Goal: Transaction & Acquisition: Purchase product/service

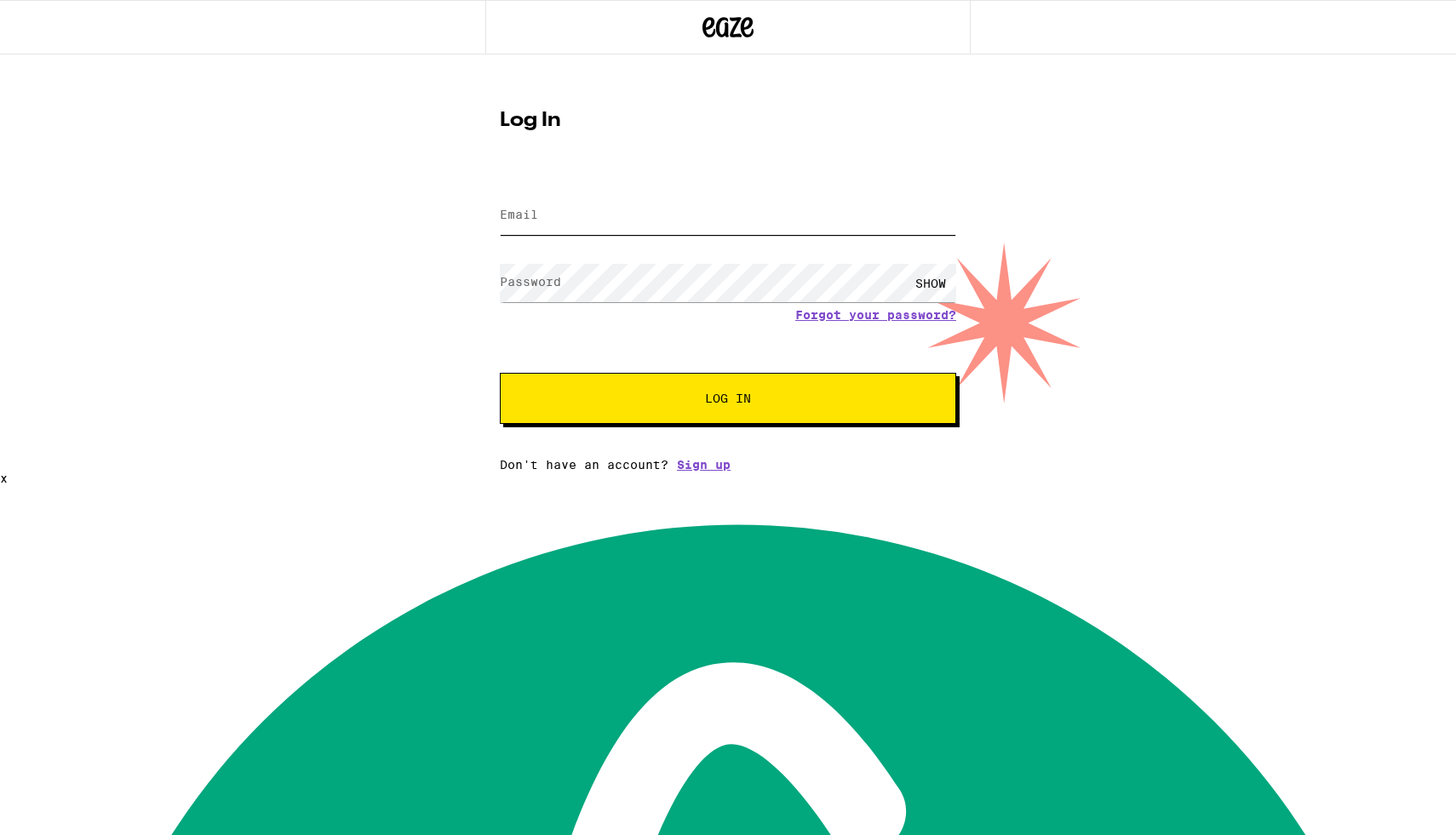
click at [728, 230] on input "Email" at bounding box center [728, 215] width 457 height 38
click at [500, 373] on button "Log In" at bounding box center [728, 398] width 457 height 51
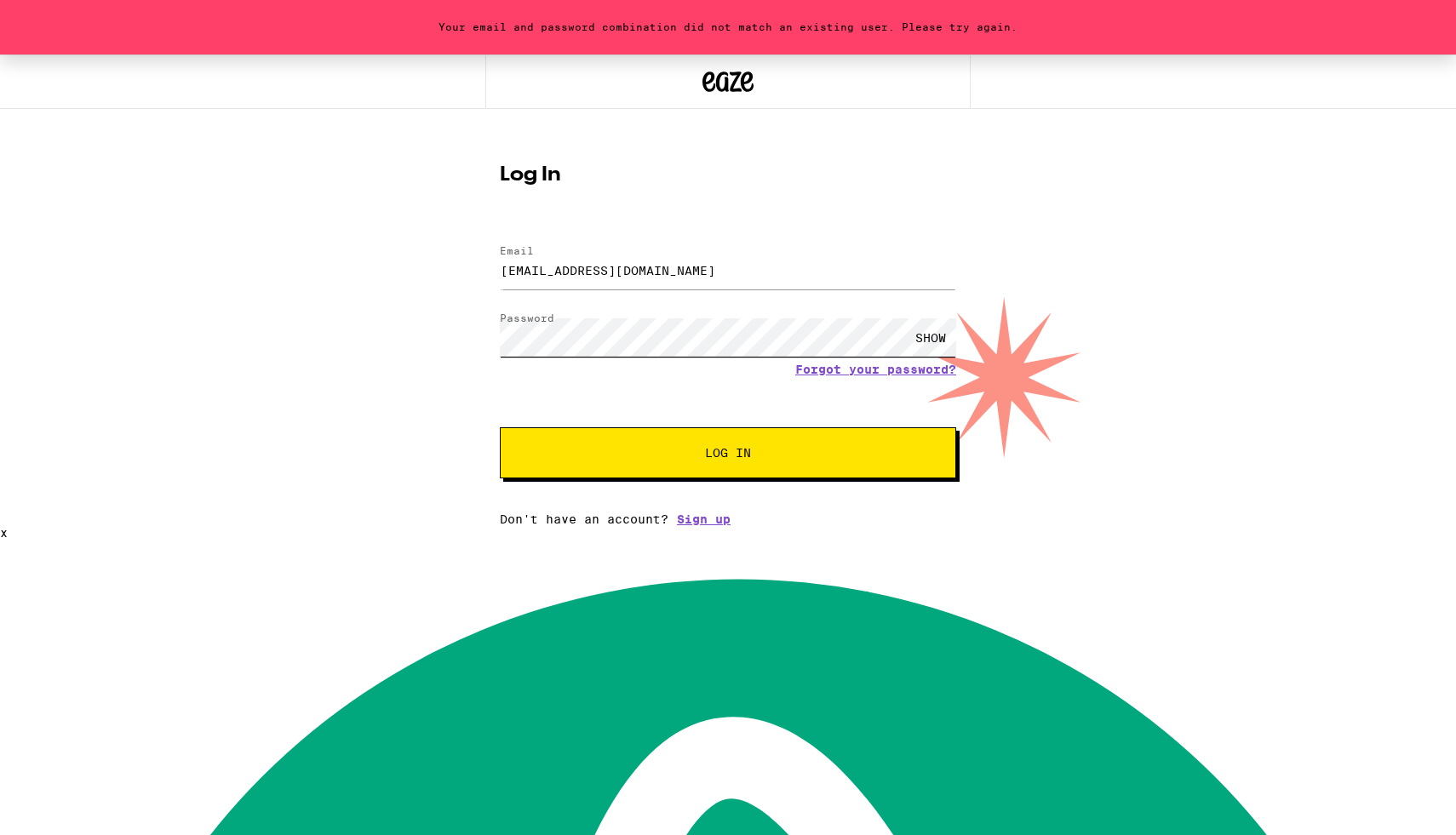
click at [500, 427] on button "Log In" at bounding box center [728, 452] width 457 height 51
click at [627, 274] on input "[EMAIL_ADDRESS][DOMAIN_NAME]" at bounding box center [728, 270] width 457 height 38
type input "[EMAIL_ADDRESS][DATE][DOMAIN_NAME]"
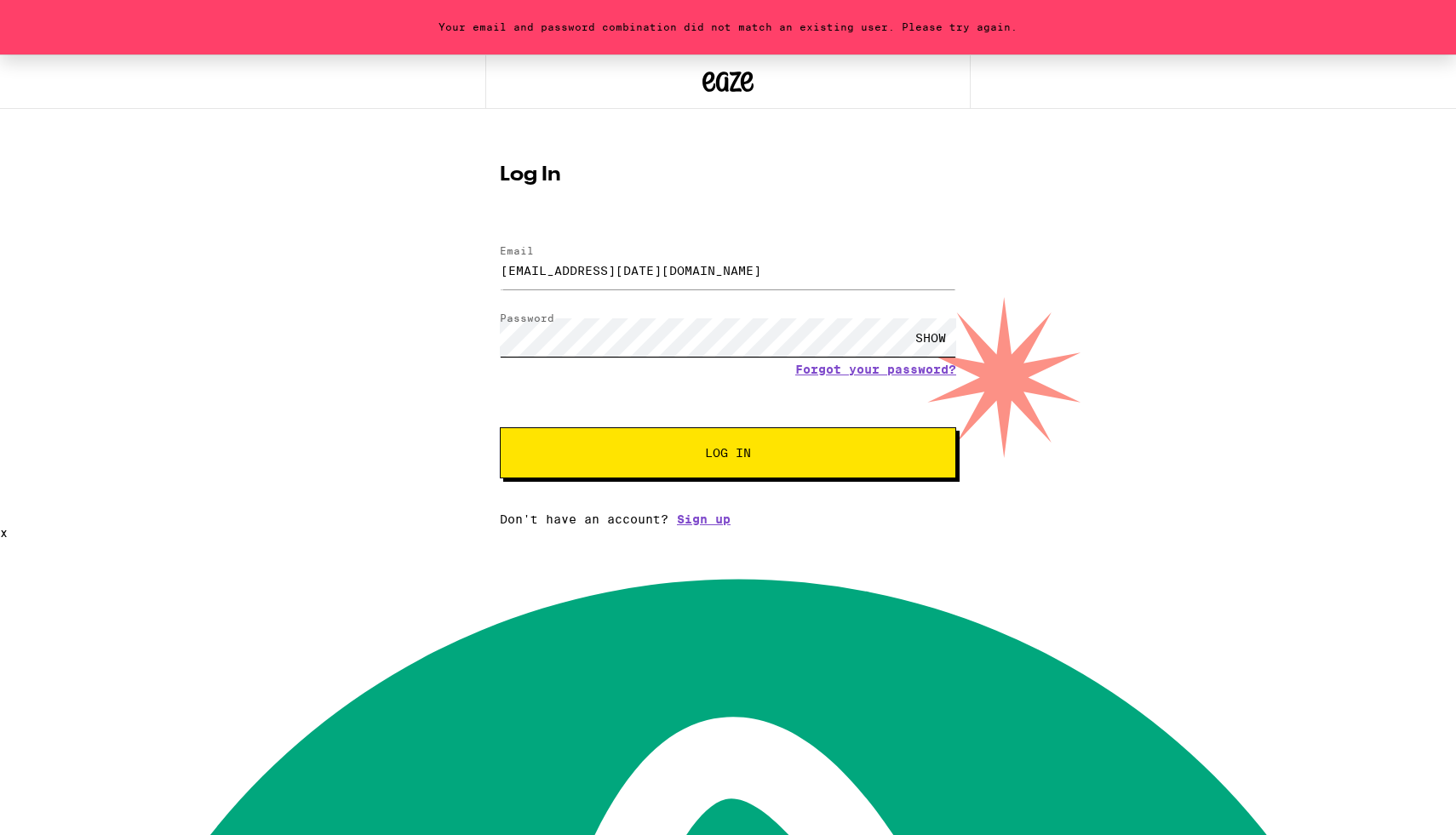
click at [500, 427] on button "Log In" at bounding box center [728, 452] width 457 height 51
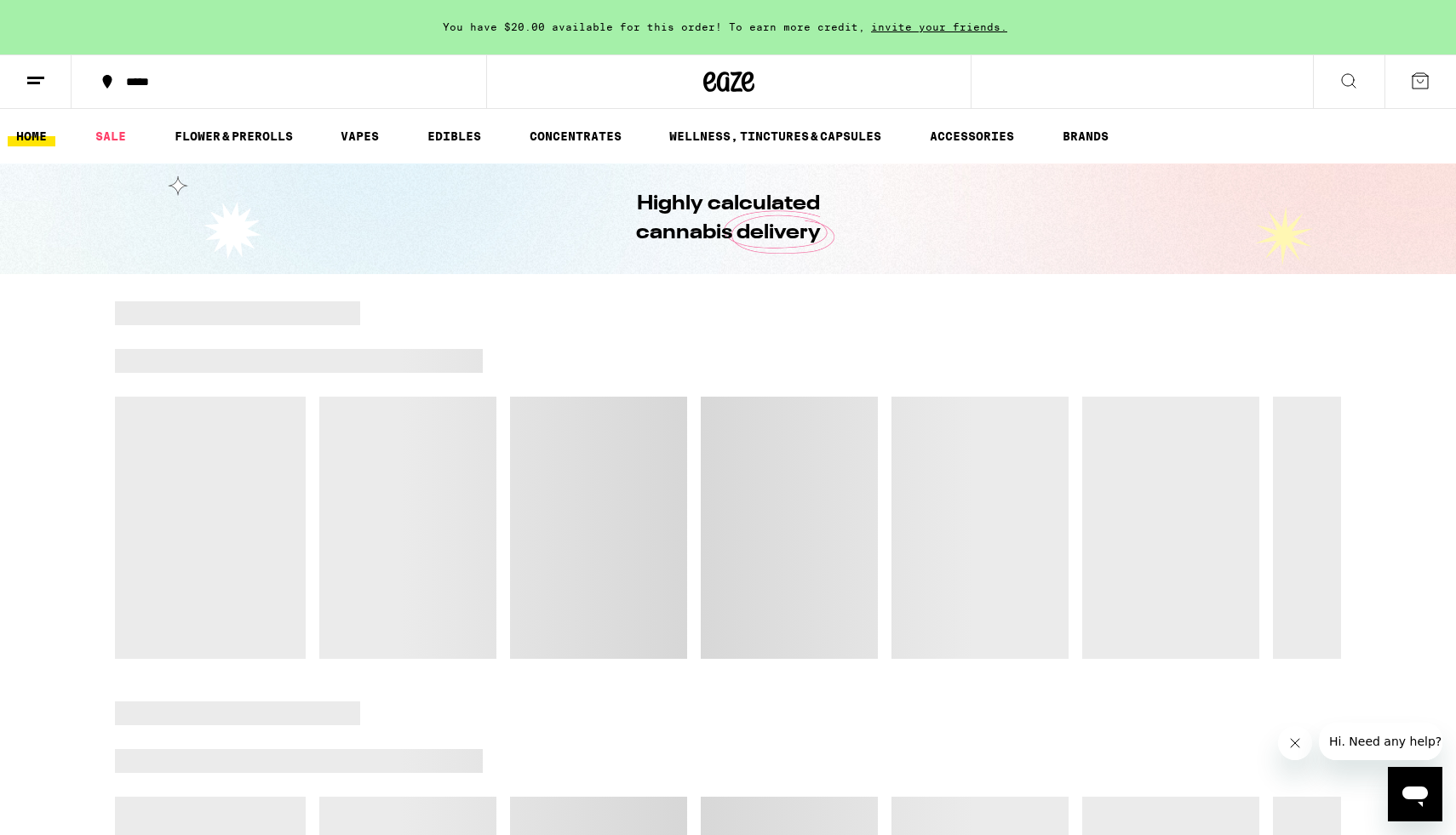
click at [158, 92] on button "*****" at bounding box center [279, 82] width 415 height 51
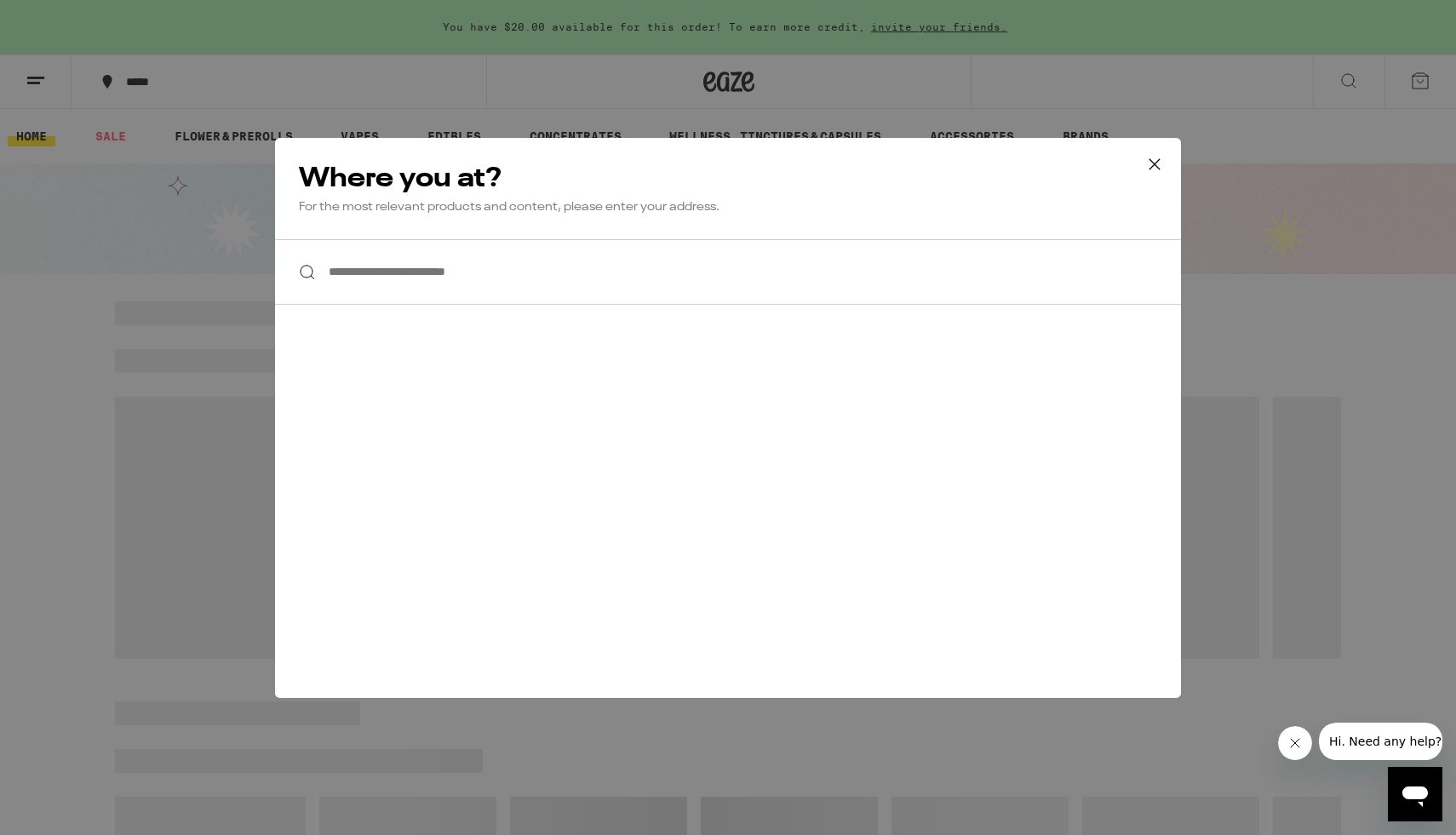
click at [534, 288] on input "**********" at bounding box center [728, 272] width 906 height 66
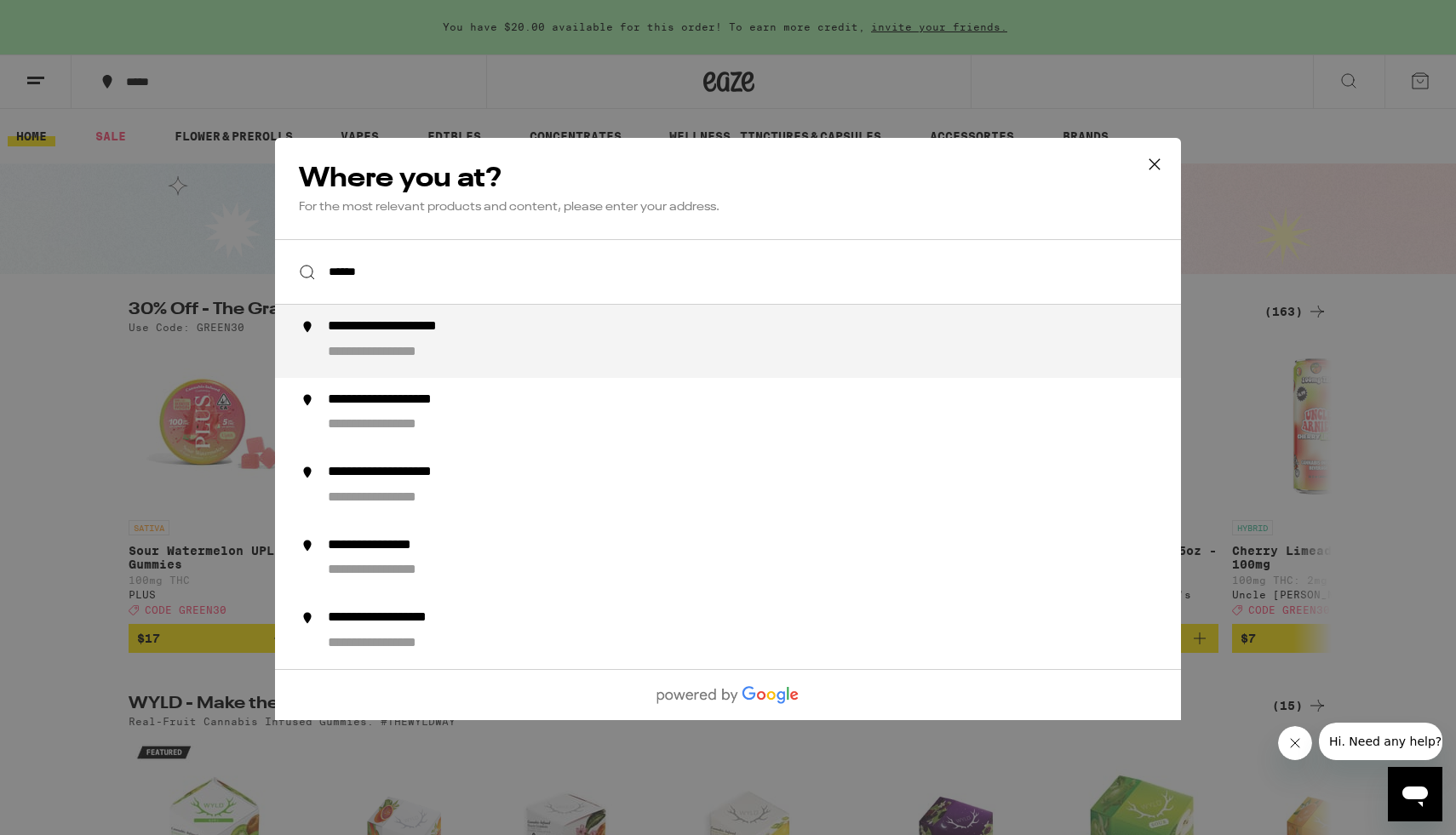
click at [494, 348] on div "**********" at bounding box center [762, 342] width 868 height 46
type input "**********"
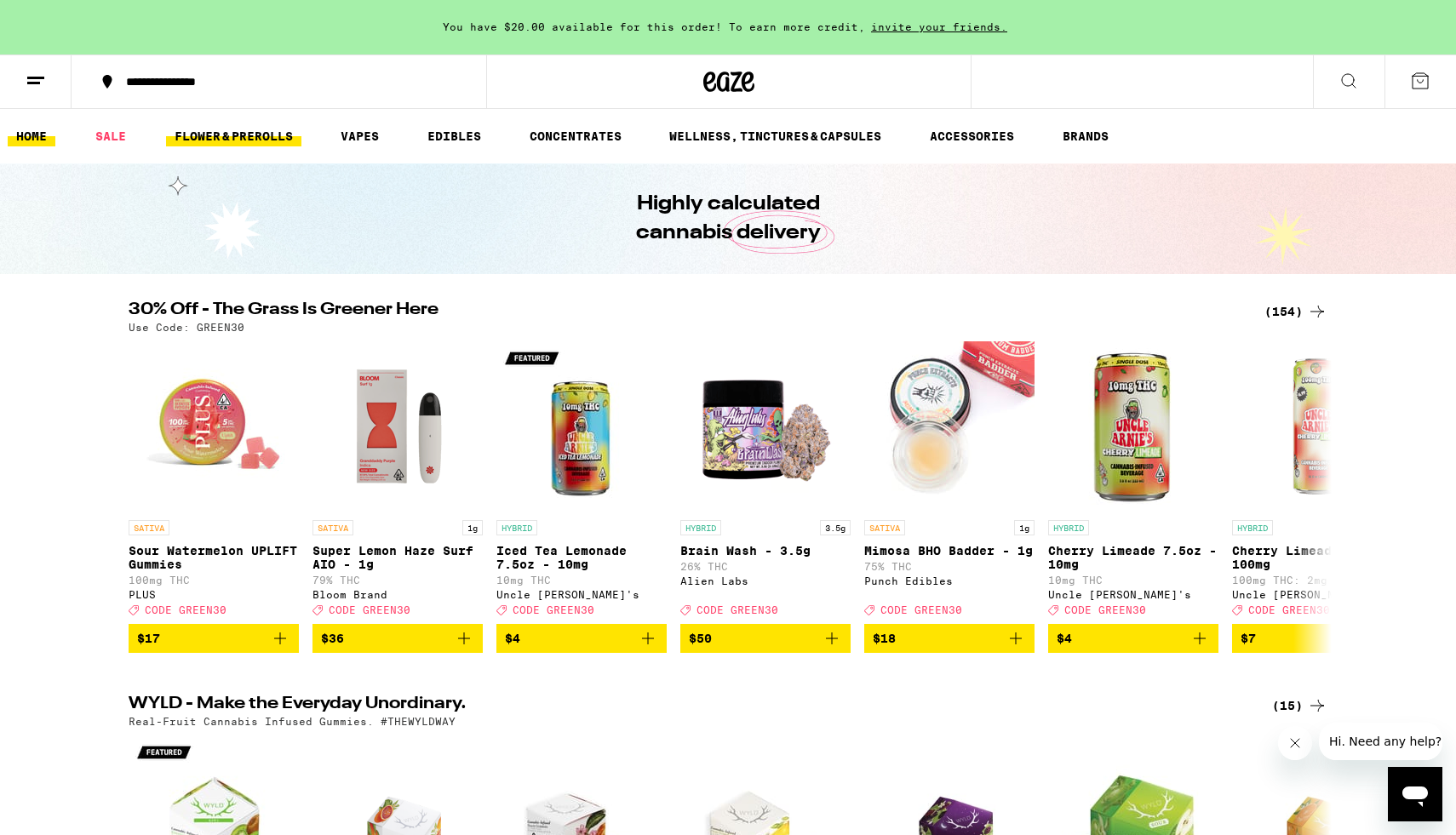
click at [248, 137] on link "FLOWER & PREROLLS" at bounding box center [234, 136] width 135 height 20
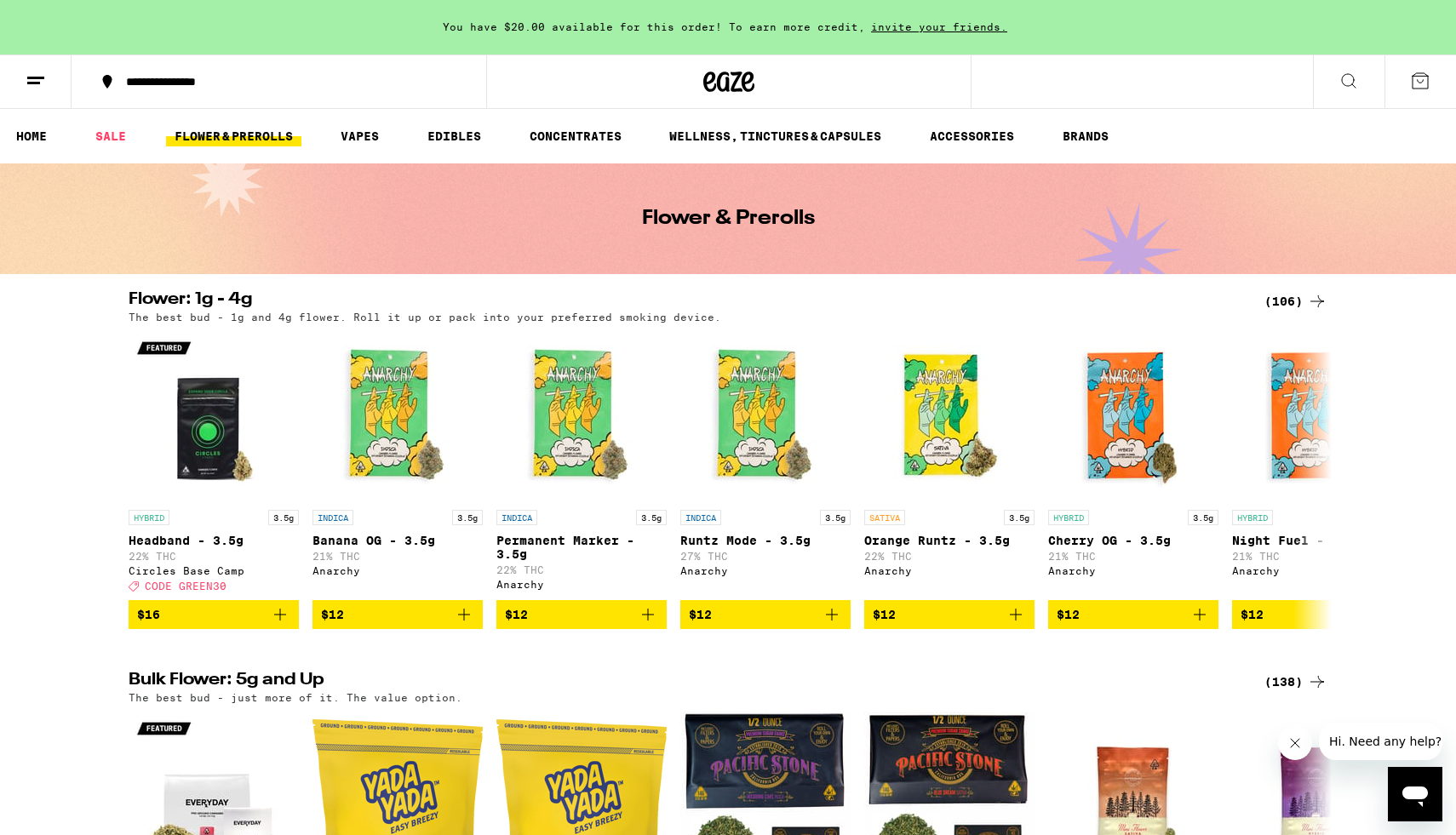
click at [1071, 150] on ul "HOME SALE FLOWER & PREROLLS VAPES EDIBLES CONCENTRATES WELLNESS, TINCTURES & CA…" at bounding box center [728, 136] width 1456 height 55
click at [1082, 142] on link "BRANDS" at bounding box center [1086, 136] width 63 height 20
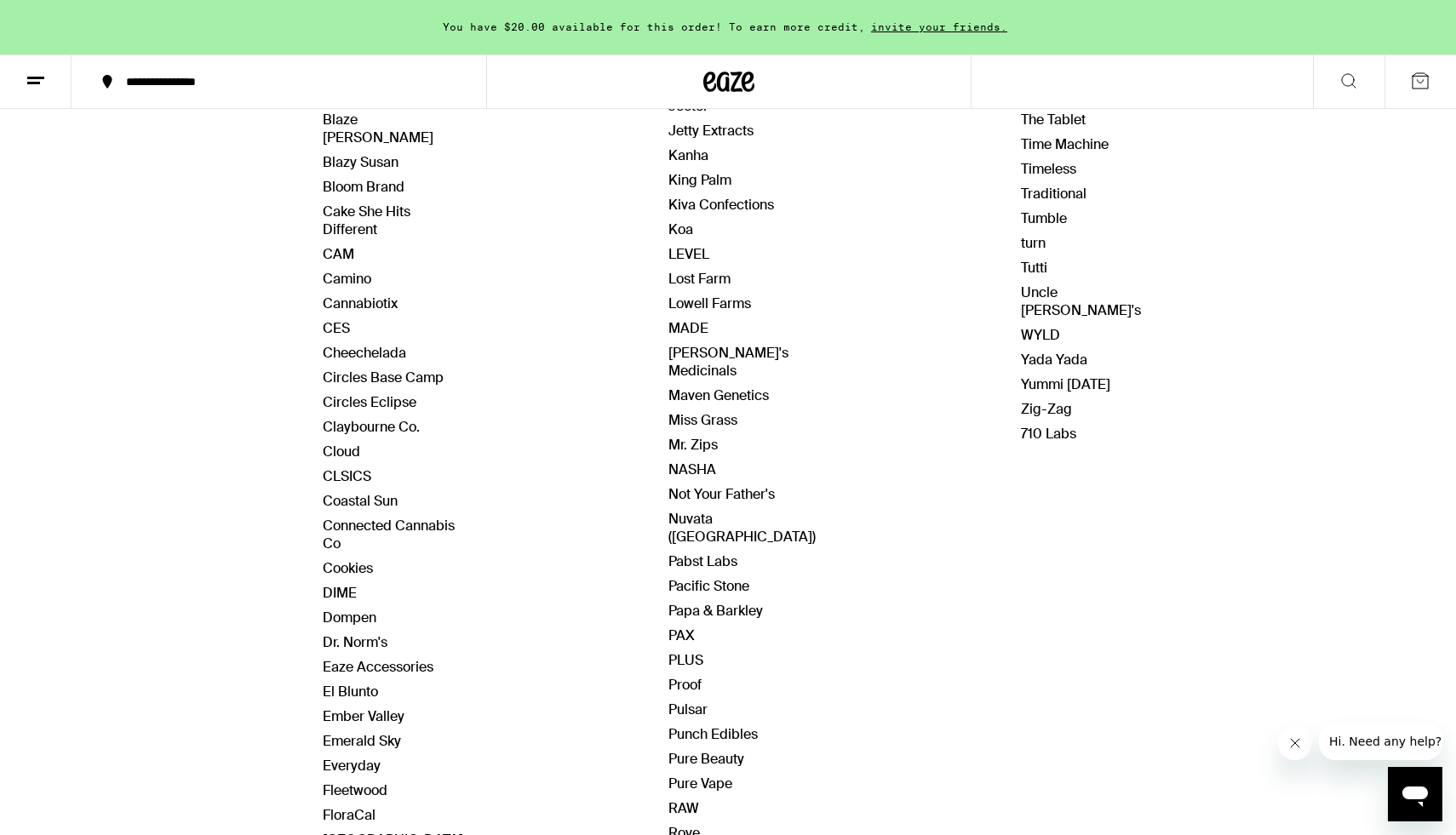
scroll to position [642, 0]
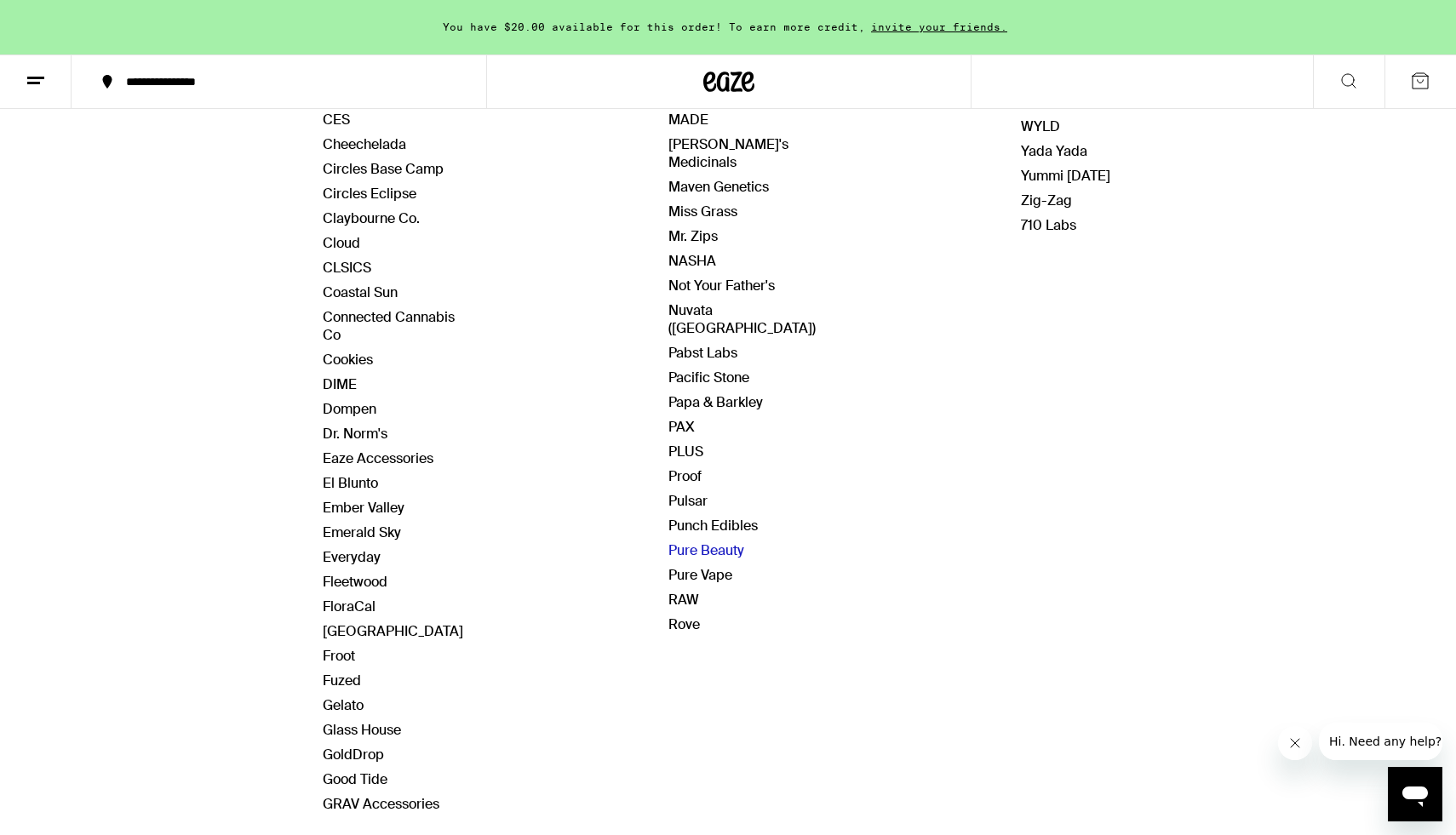
click at [709, 541] on link "Pure Beauty" at bounding box center [706, 550] width 76 height 18
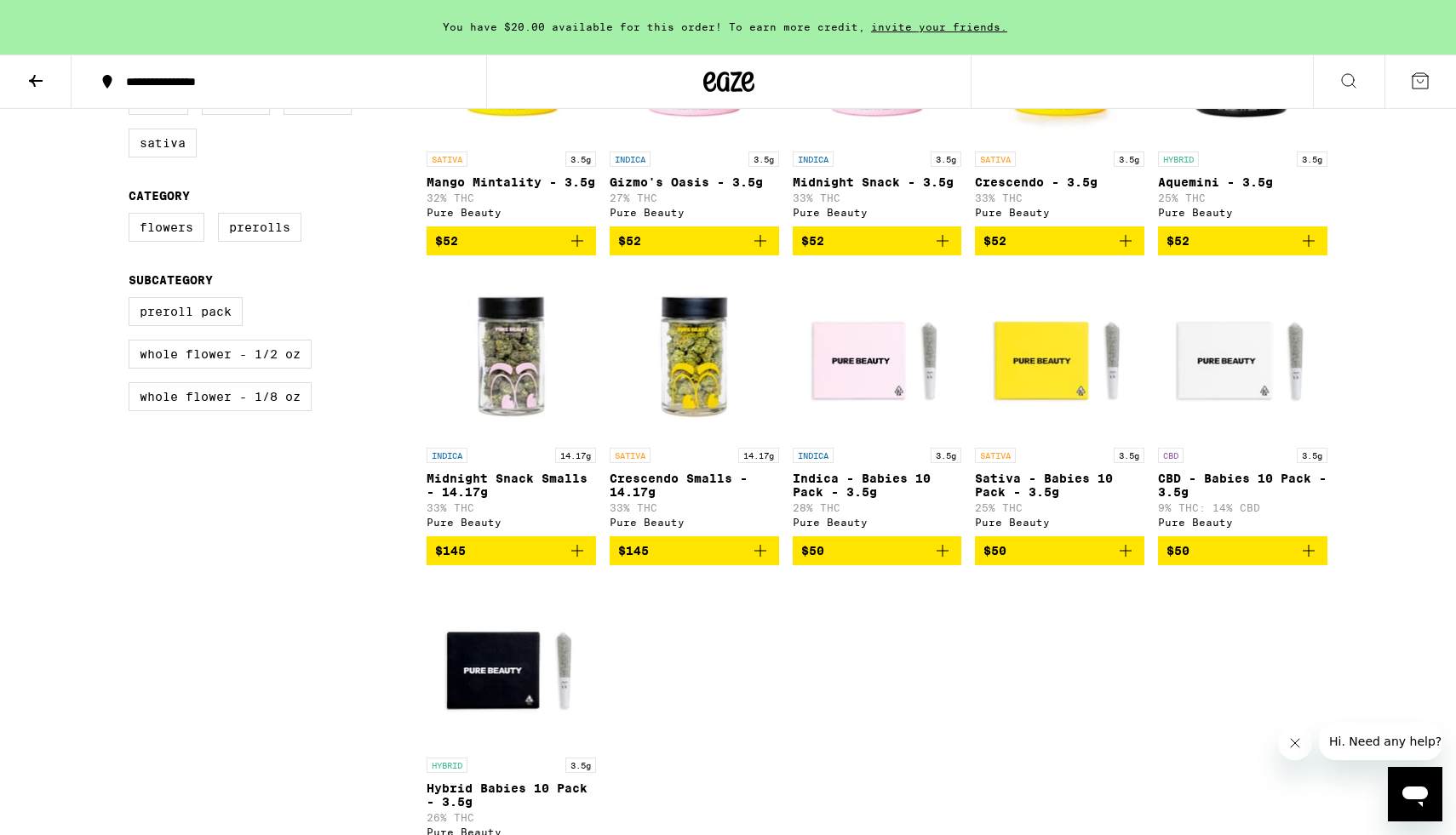
scroll to position [661, 0]
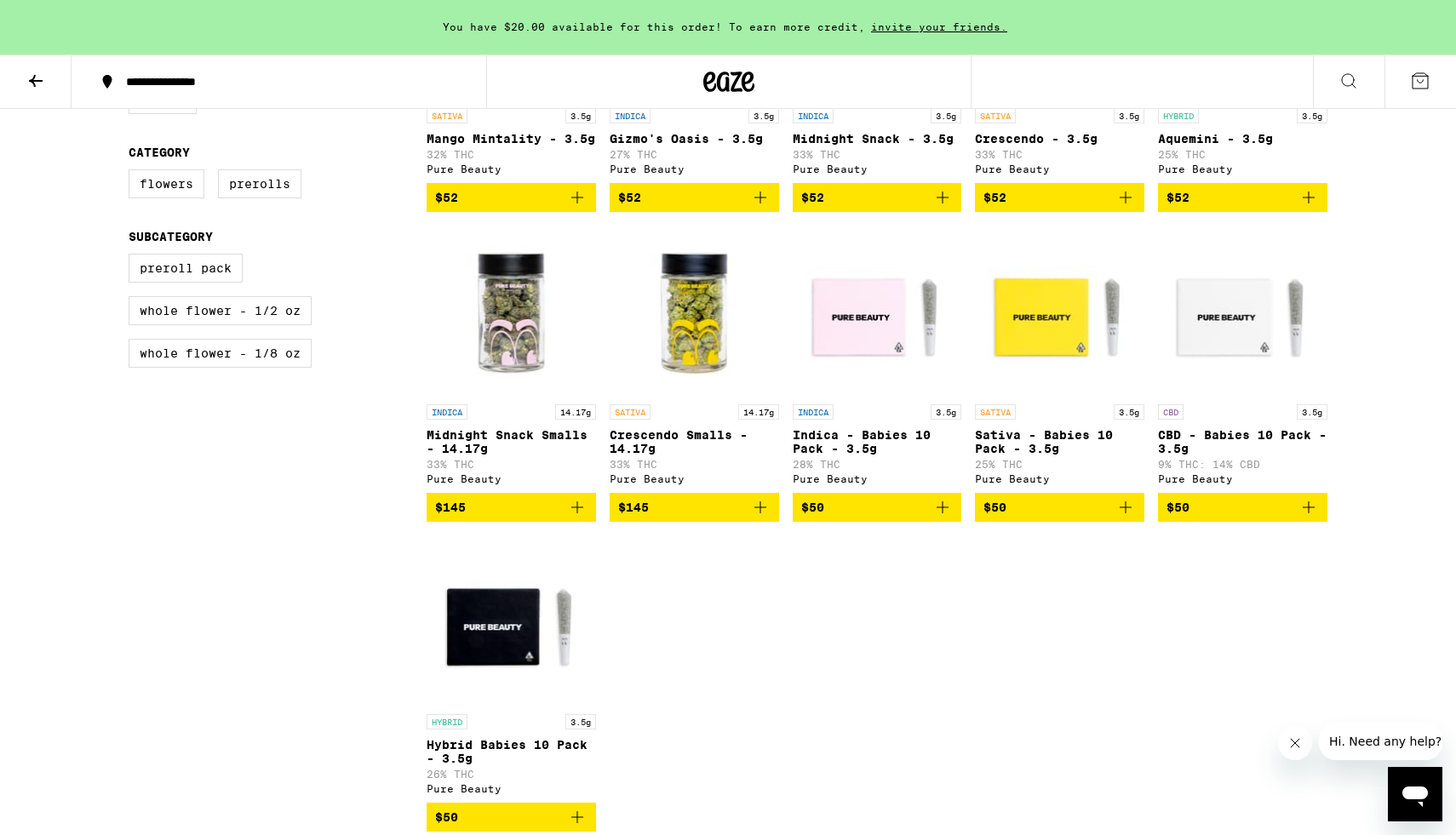
click at [1085, 351] on img "Open page for Sativa - Babies 10 Pack - 3.5g from Pure Beauty" at bounding box center [1059, 311] width 170 height 171
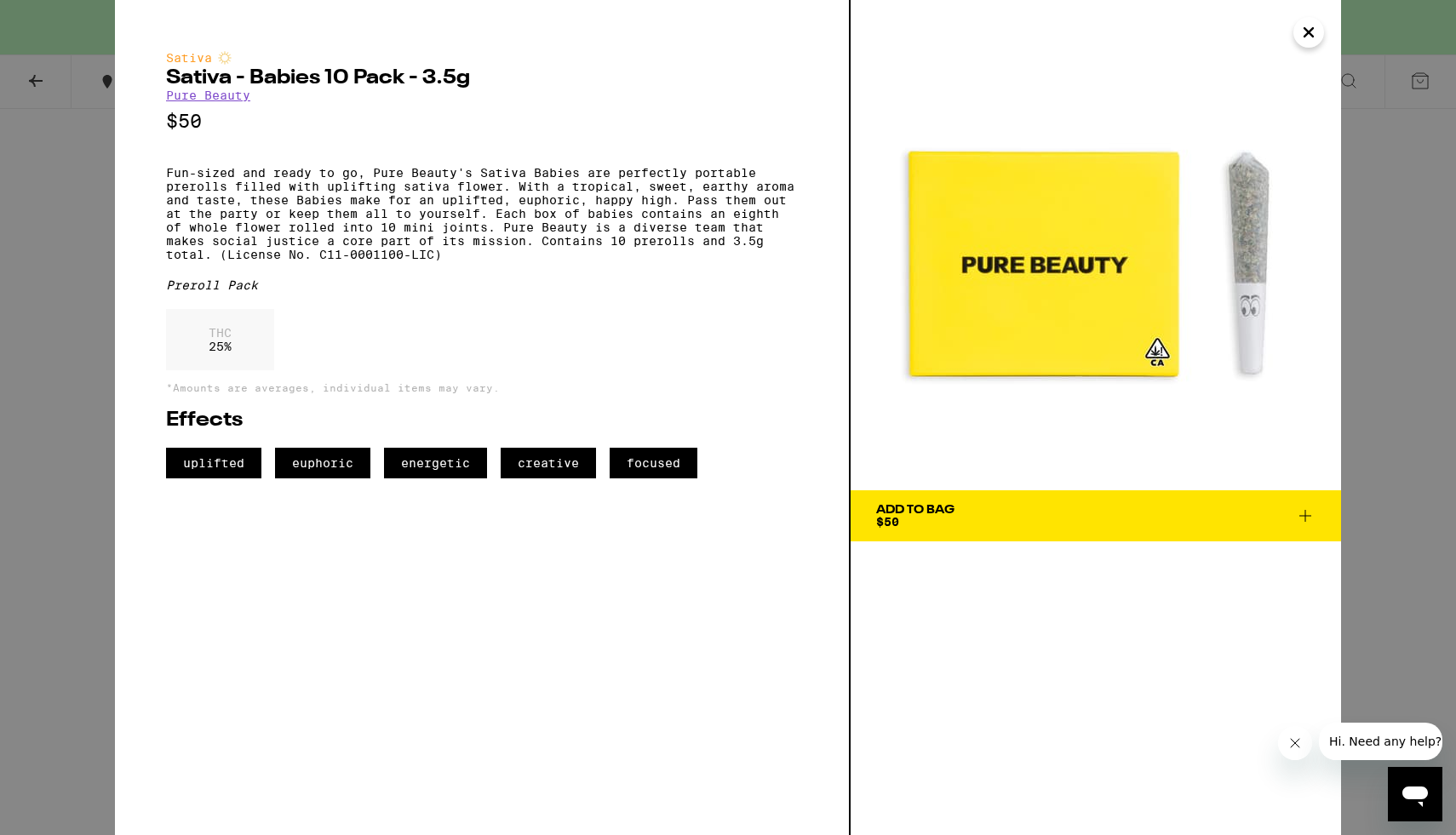
click at [989, 518] on span "Add To Bag $50" at bounding box center [1096, 516] width 439 height 24
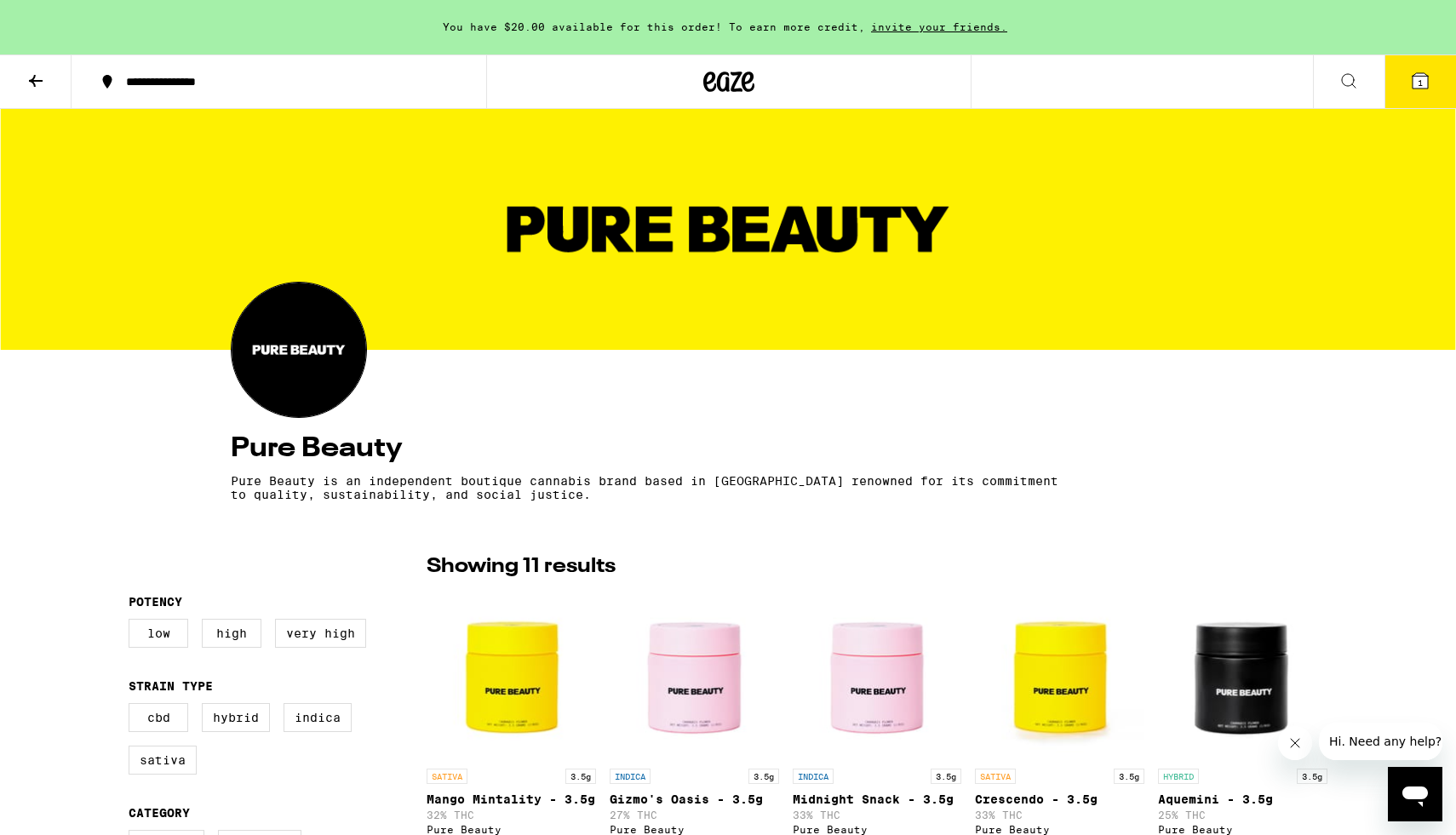
click at [1395, 70] on button "1" at bounding box center [1420, 82] width 71 height 53
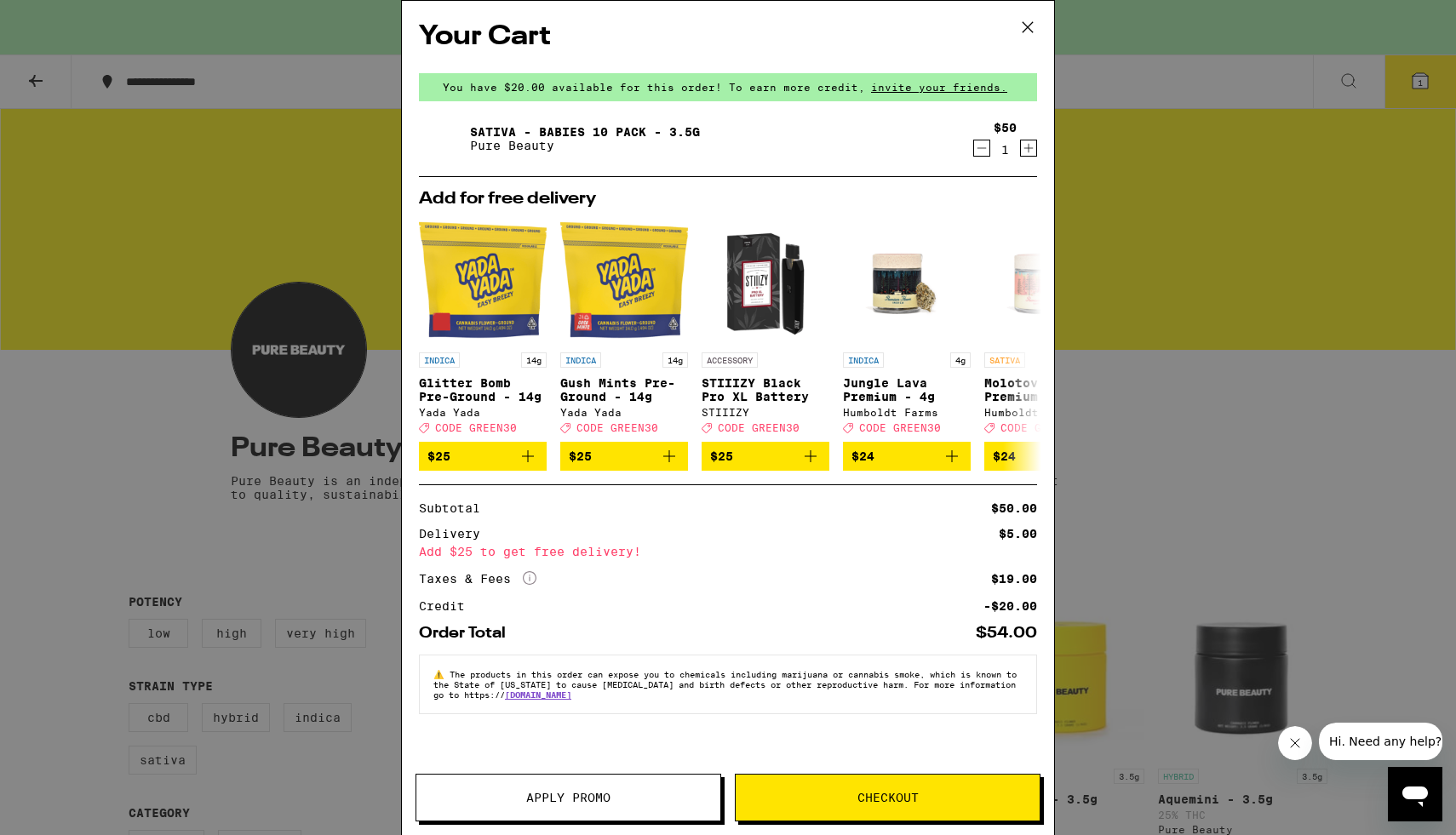
click at [533, 585] on icon "More Info" at bounding box center [529, 578] width 14 height 14
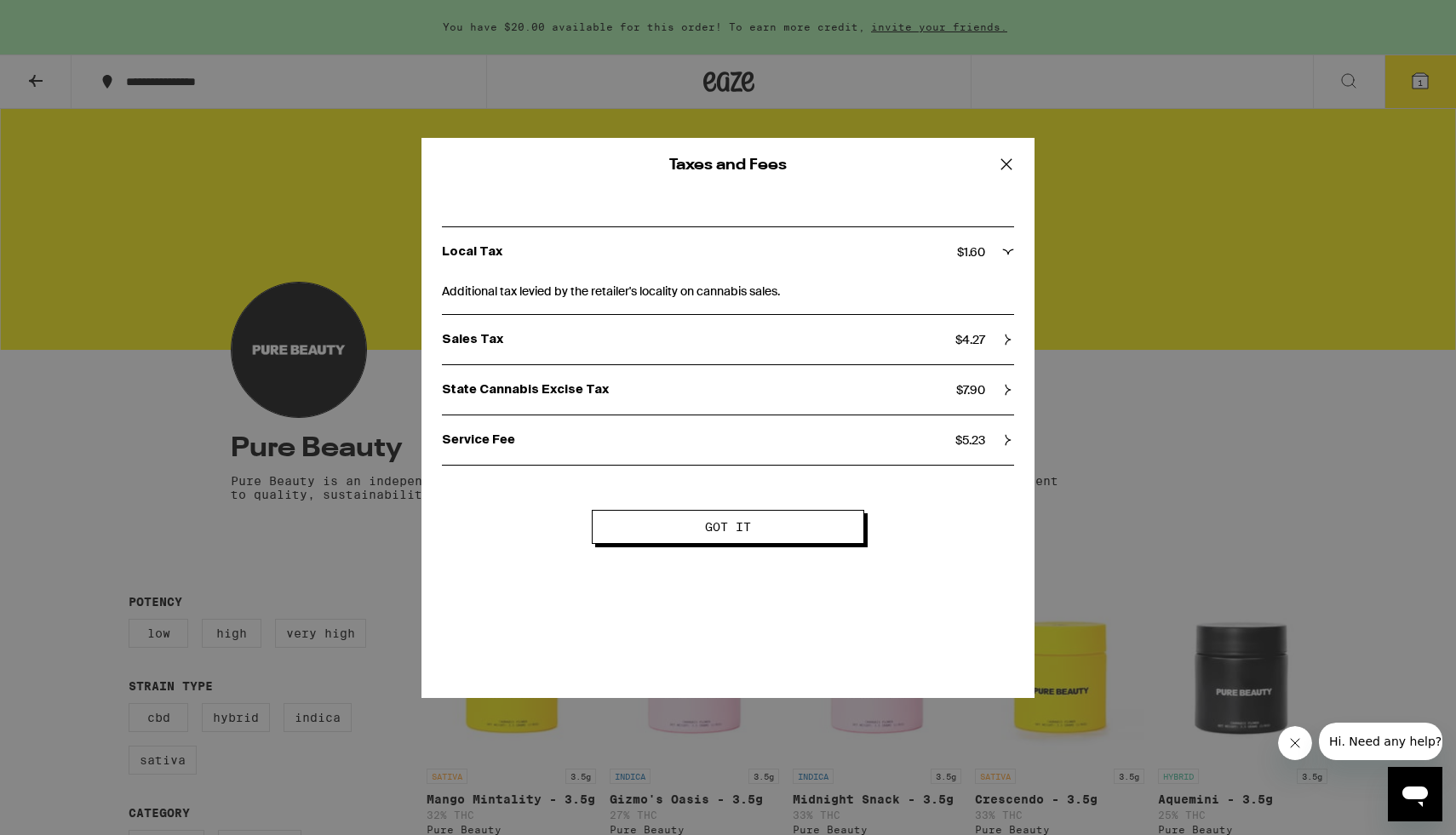
click at [1012, 147] on button at bounding box center [1007, 165] width 53 height 55
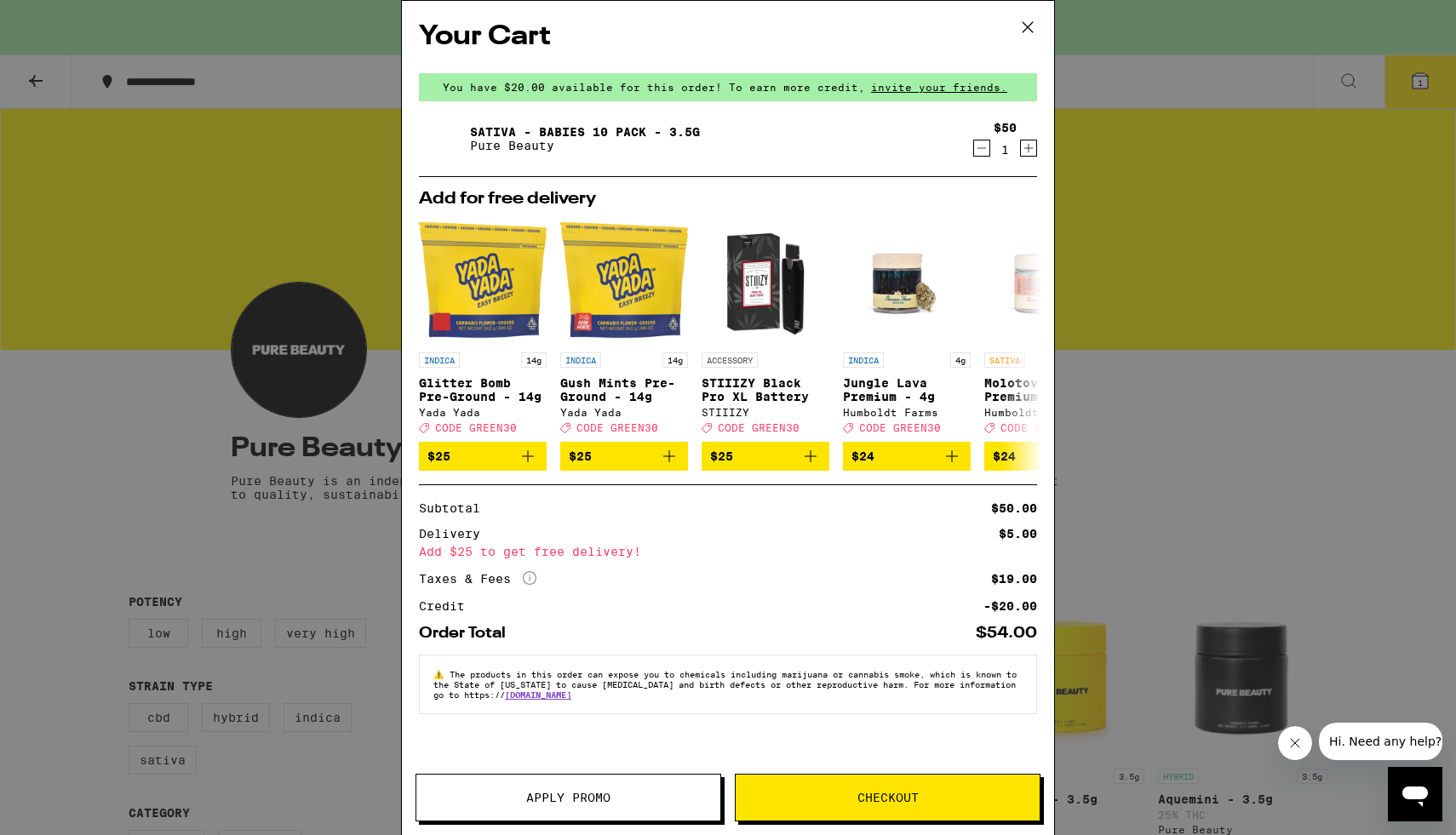
click at [1022, 21] on icon at bounding box center [1028, 28] width 26 height 26
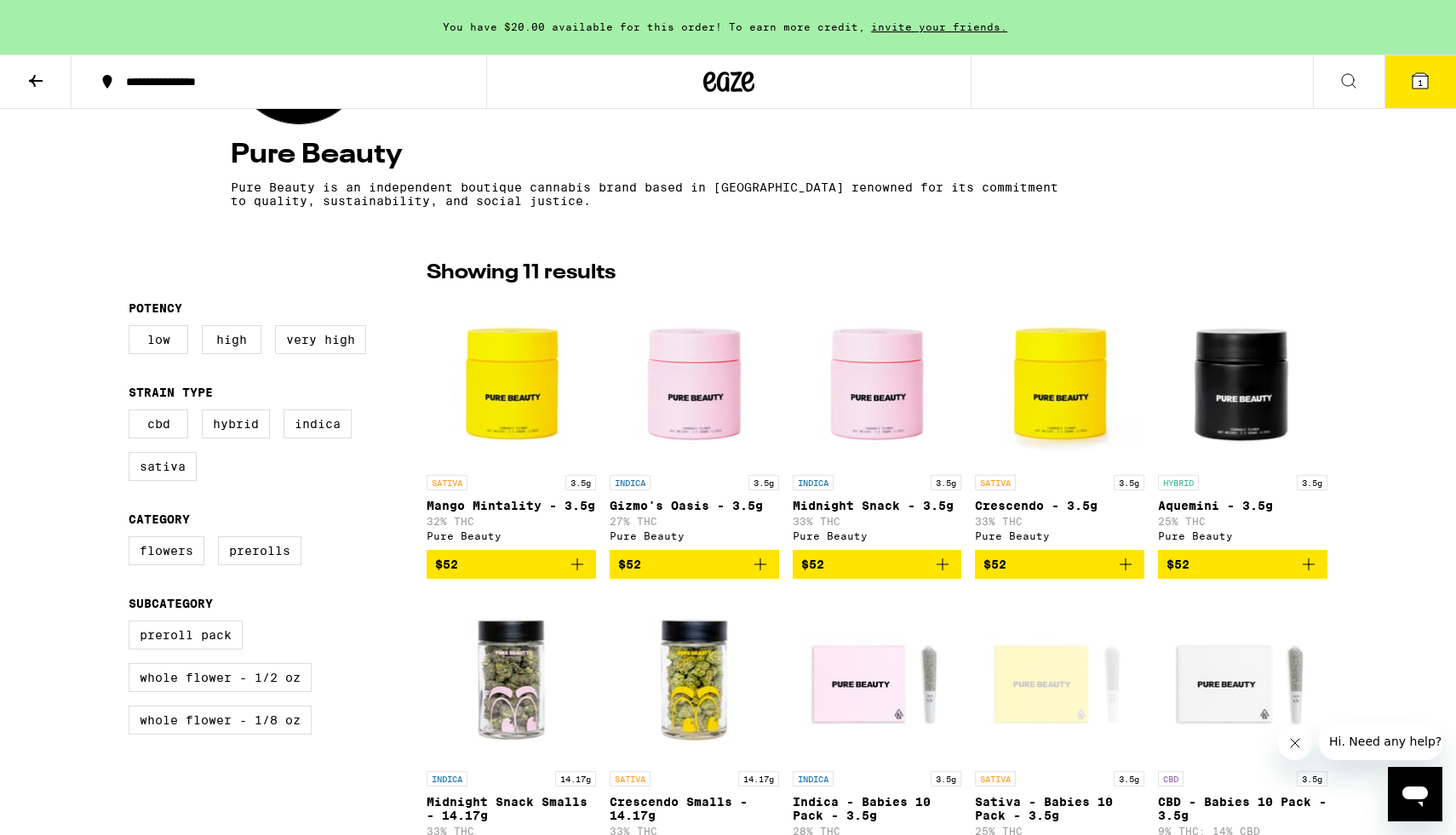
scroll to position [657, 0]
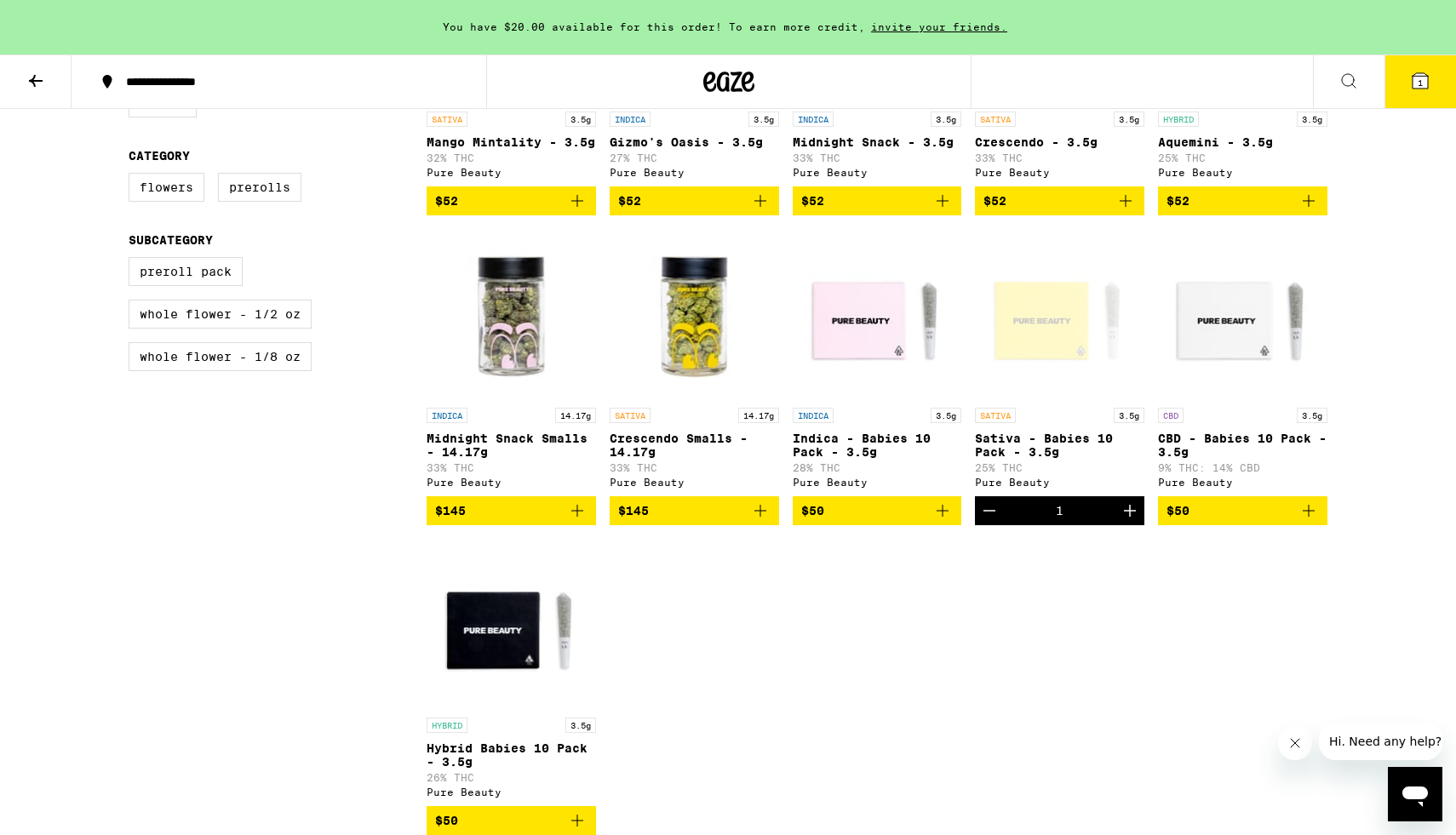
click at [1132, 517] on icon "Increment" at bounding box center [1130, 511] width 12 height 12
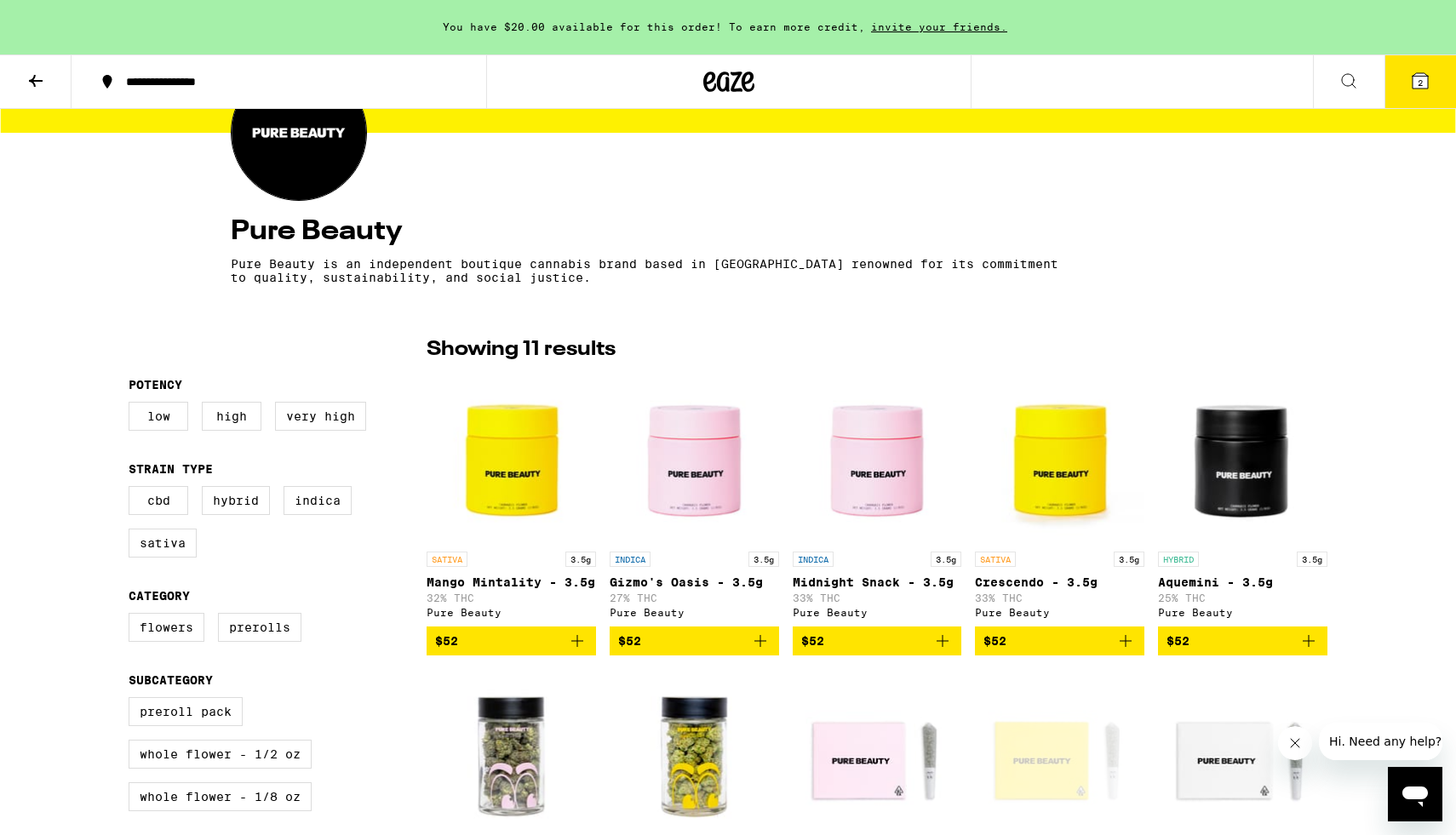
scroll to position [0, 0]
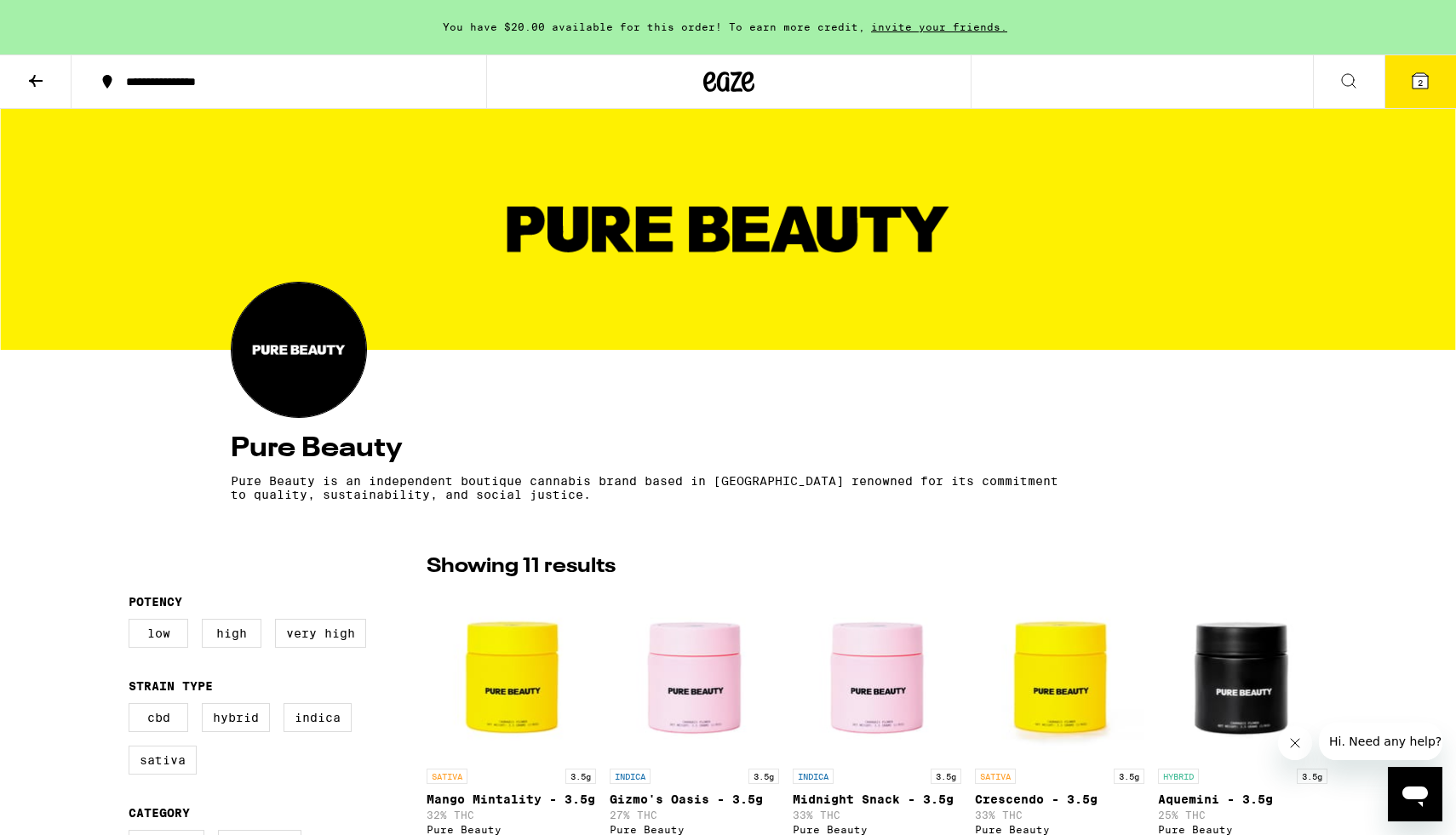
click at [1363, 88] on button at bounding box center [1348, 82] width 71 height 54
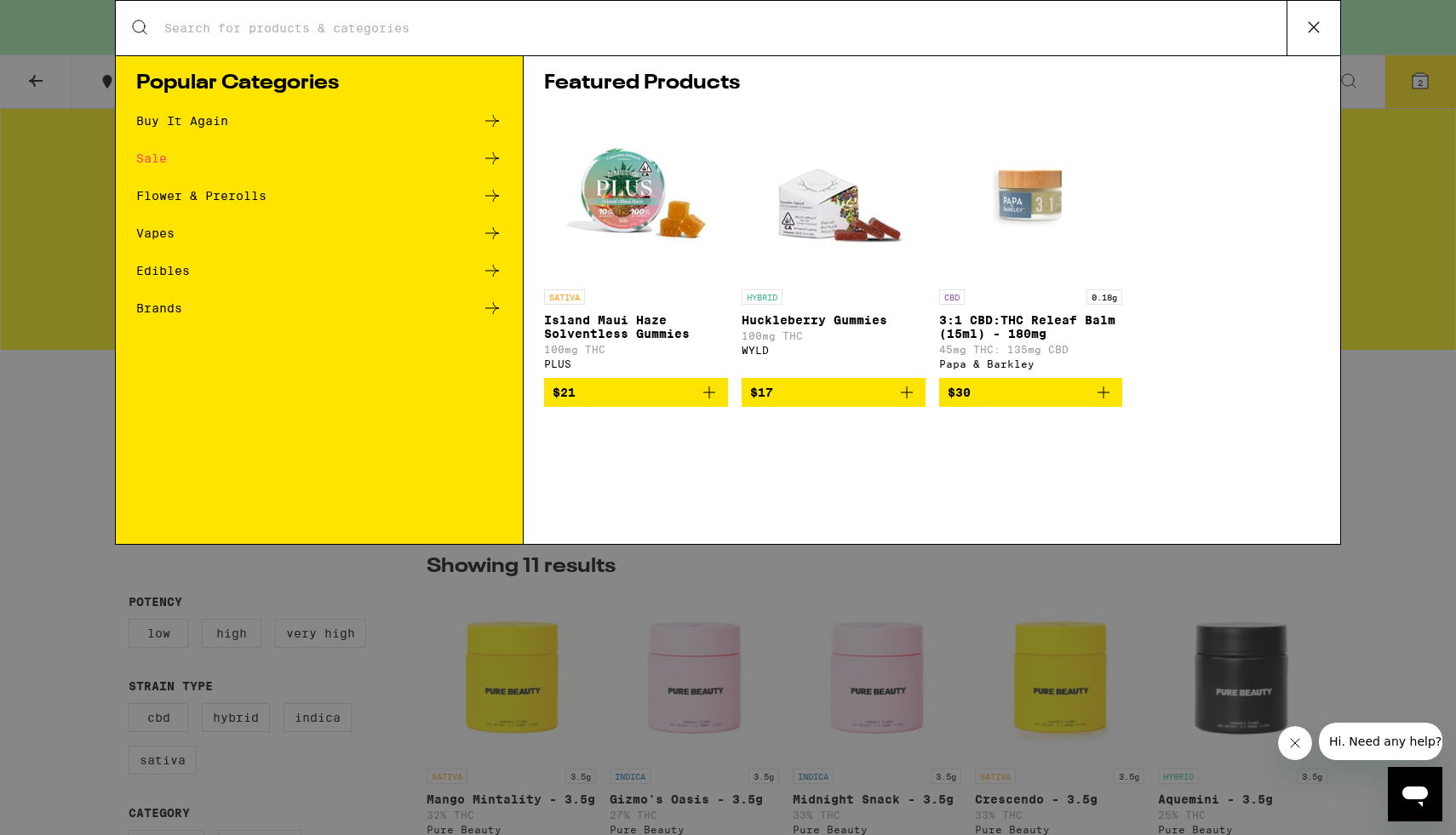
click at [639, 58] on div "Featured Products SATIVA Island Maui Haze Solventless Gummies 100mg THC PLUS $2…" at bounding box center [931, 299] width 817 height 488
click at [639, 44] on div "Search for Products" at bounding box center [728, 28] width 1224 height 55
click at [516, 45] on div "Search for Products" at bounding box center [728, 28] width 1224 height 55
click at [368, 33] on input "Search for Products" at bounding box center [725, 28] width 1123 height 16
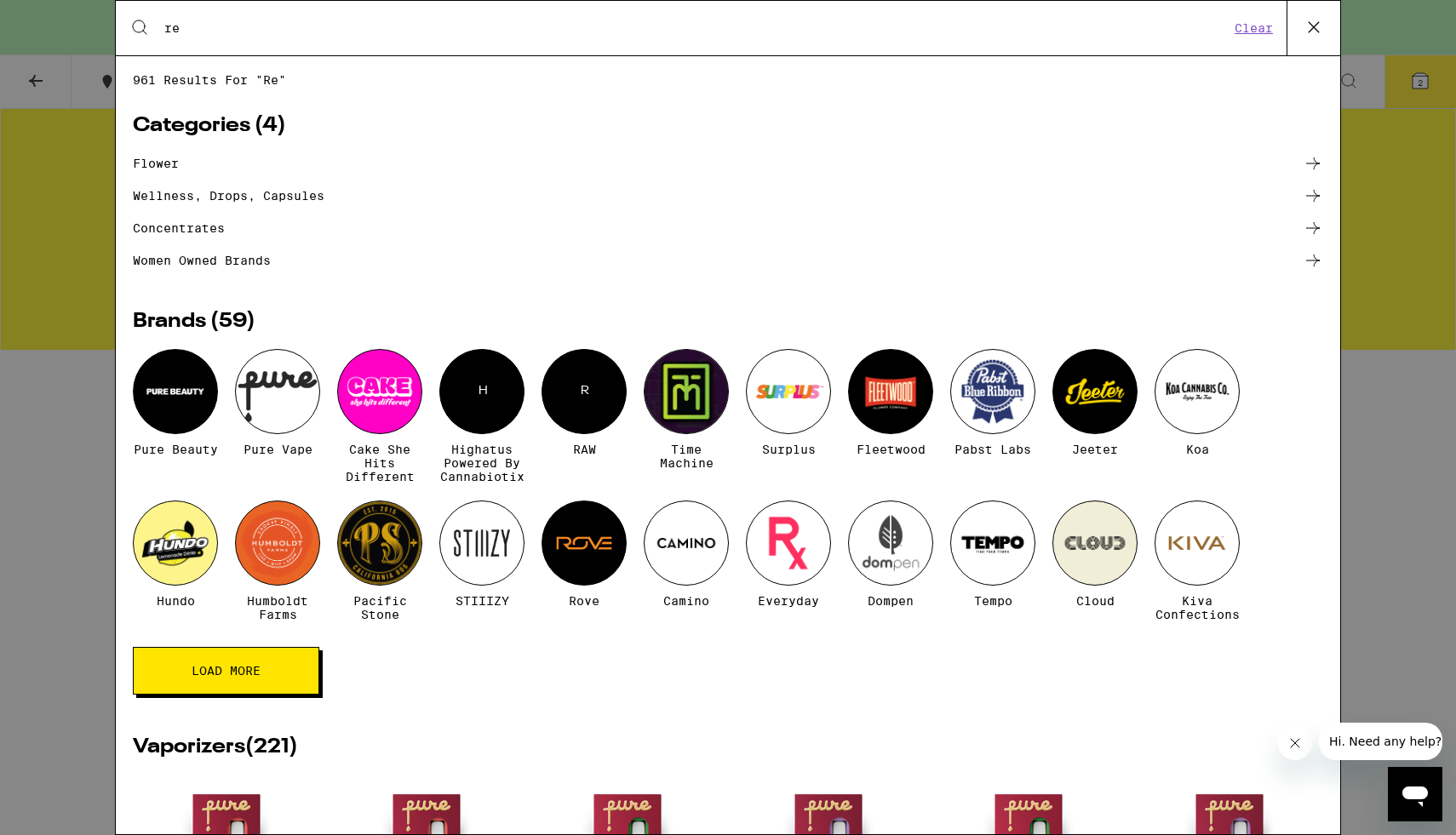
type input "r"
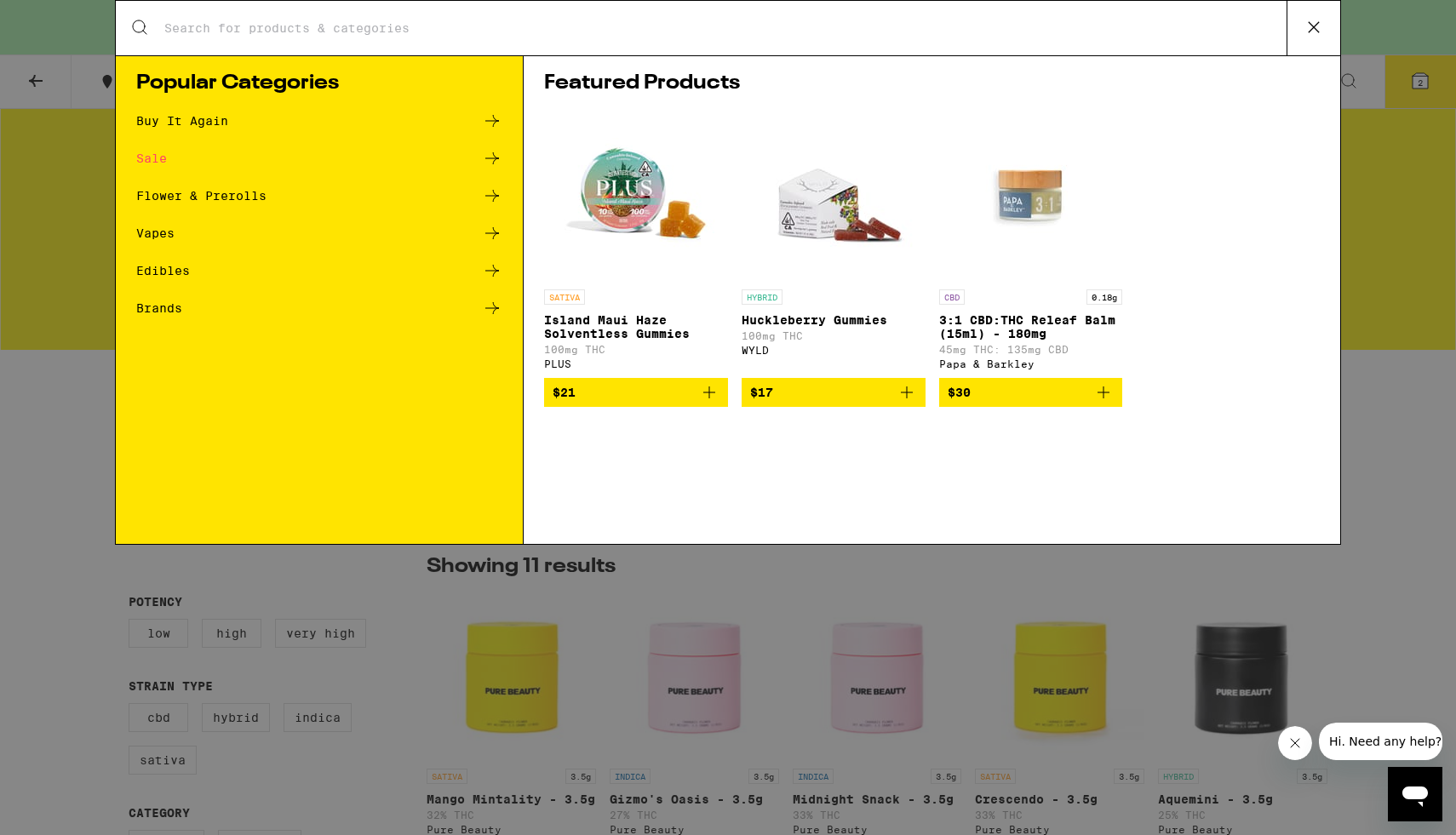
type input "n"
